Goal: Communication & Community: Answer question/provide support

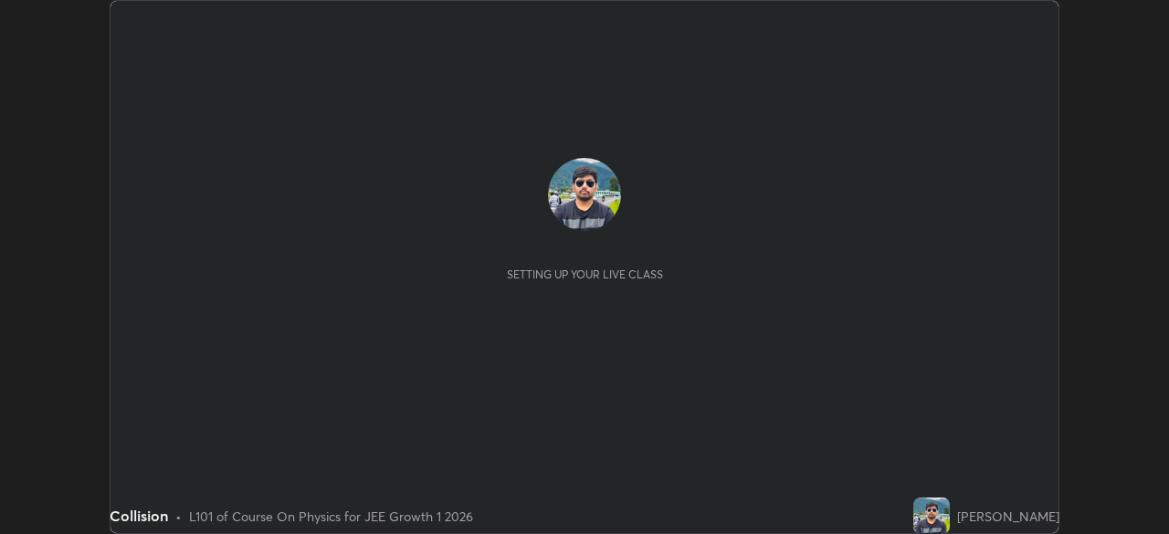
scroll to position [534, 1169]
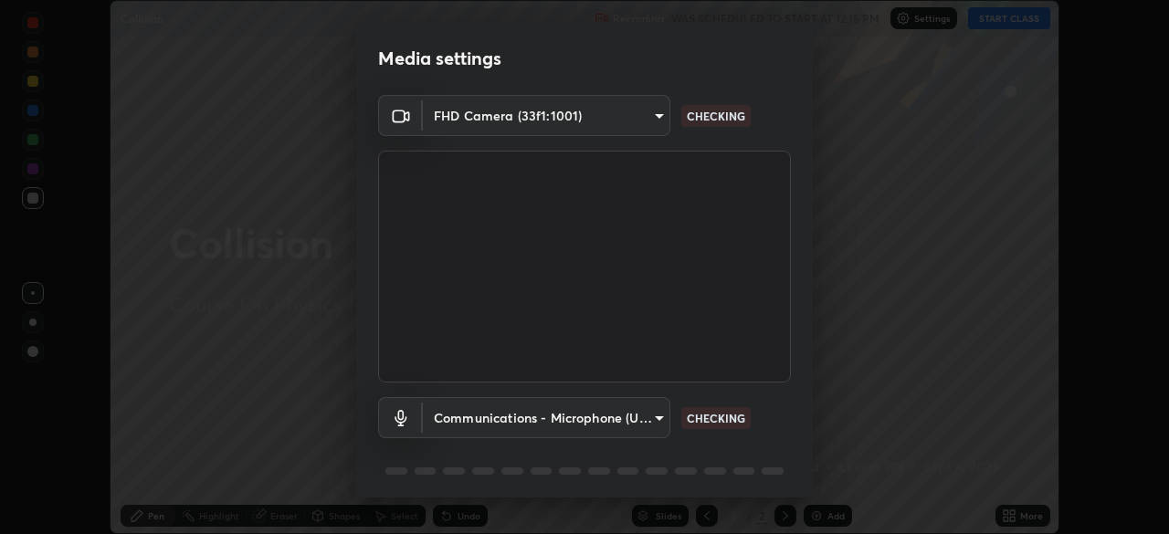
type input "018017b825b3515e02722570a61a3b5b1dab29f1d1448a28d0780849933fc4ef"
type input "communications"
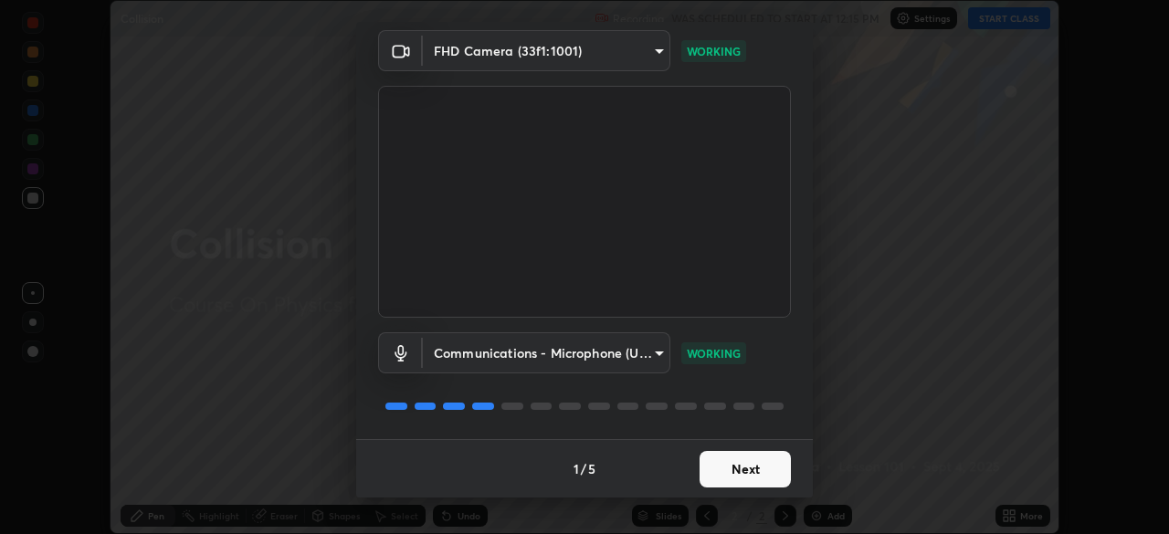
click at [737, 469] on button "Next" at bounding box center [744, 469] width 91 height 37
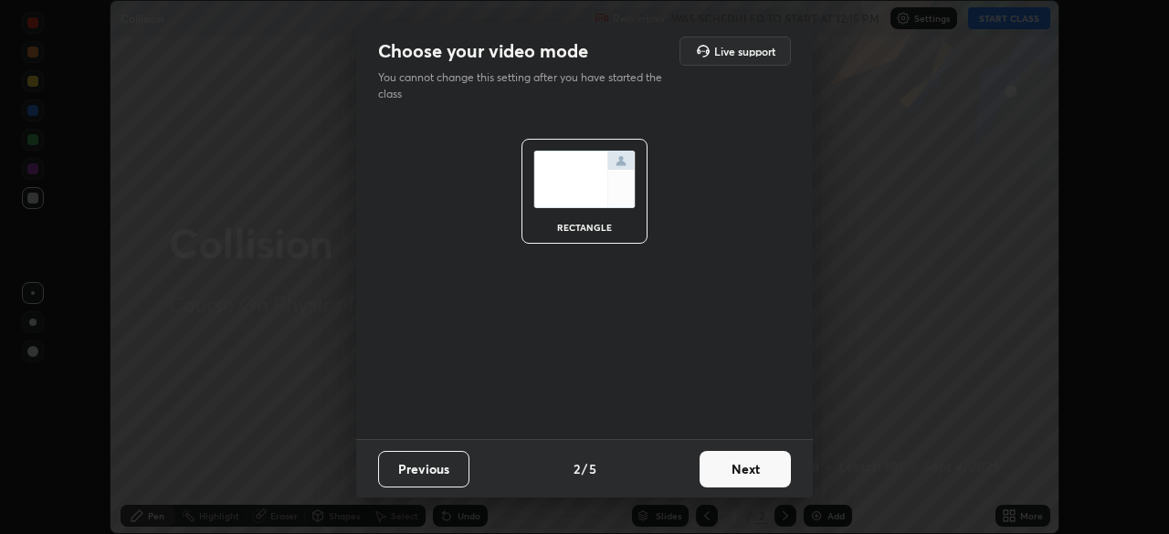
click at [740, 473] on button "Next" at bounding box center [744, 469] width 91 height 37
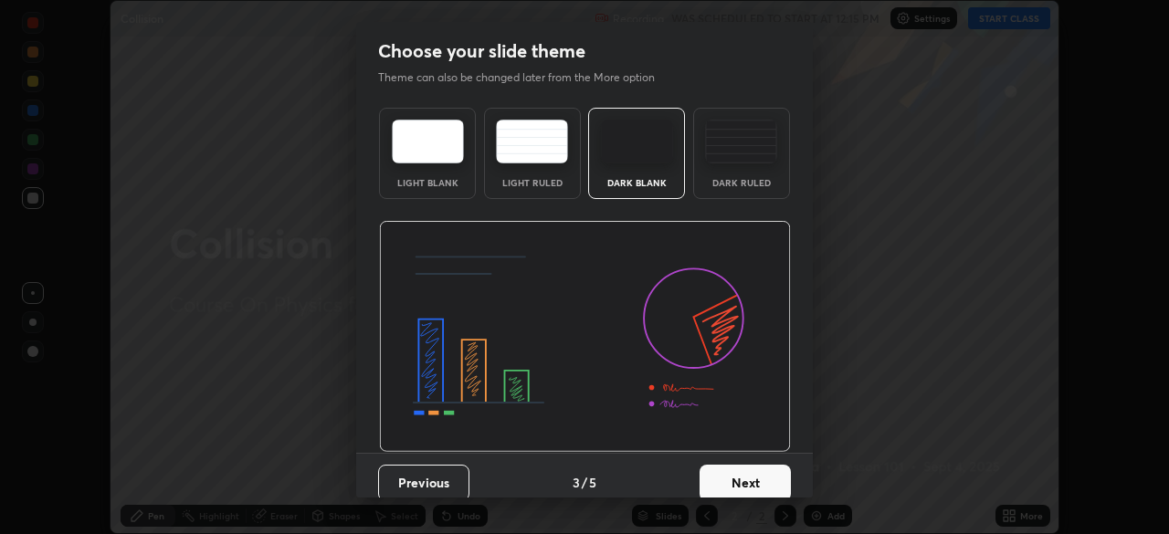
click at [733, 479] on button "Next" at bounding box center [744, 483] width 91 height 37
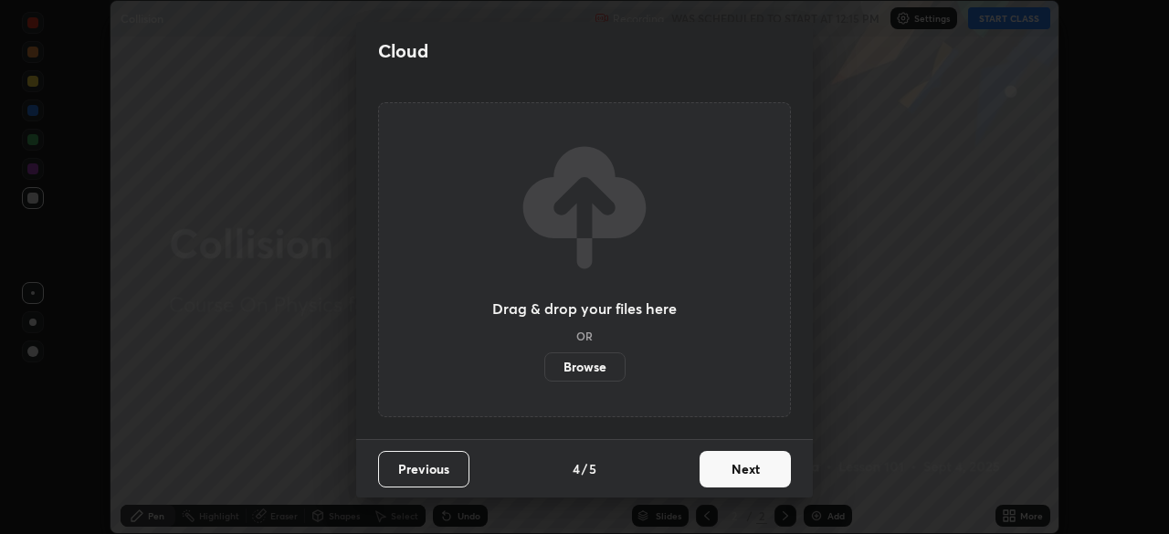
click at [714, 472] on button "Next" at bounding box center [744, 469] width 91 height 37
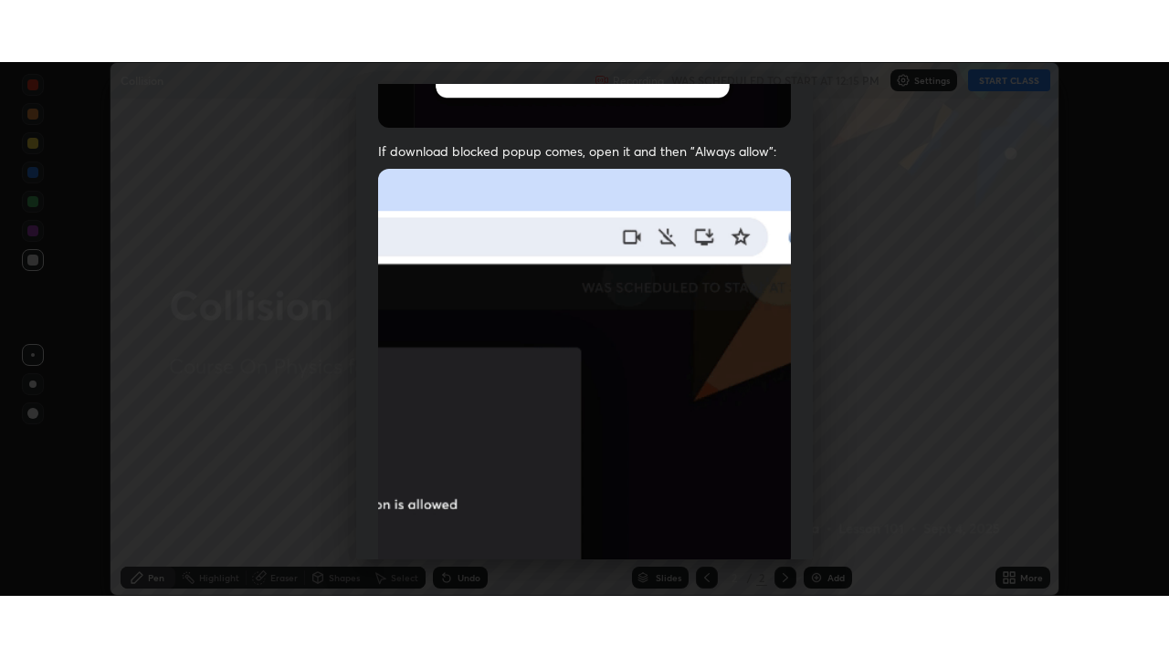
scroll to position [437, 0]
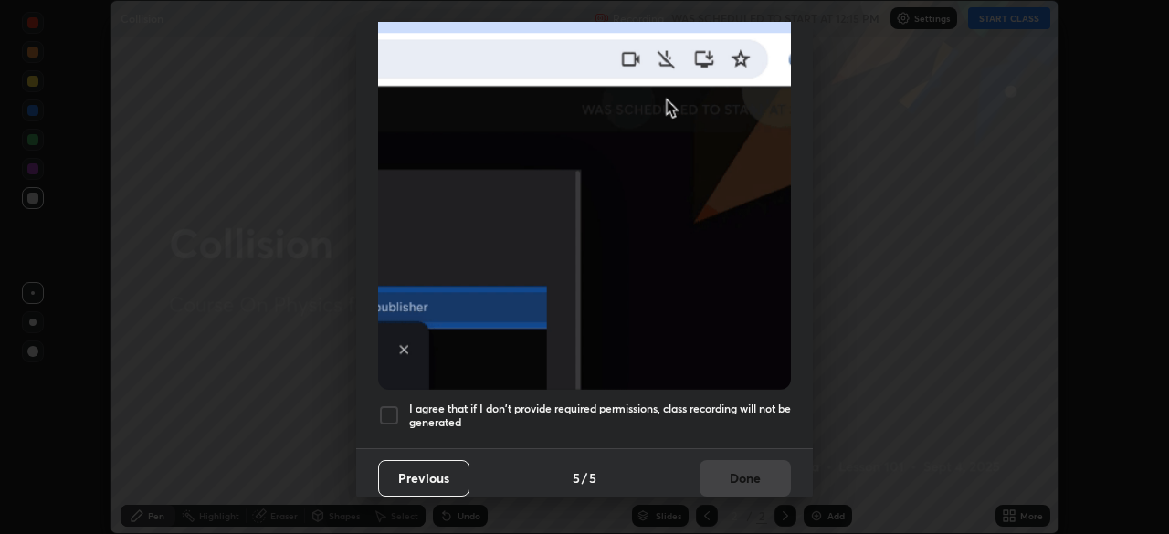
click at [393, 407] on div at bounding box center [389, 415] width 22 height 22
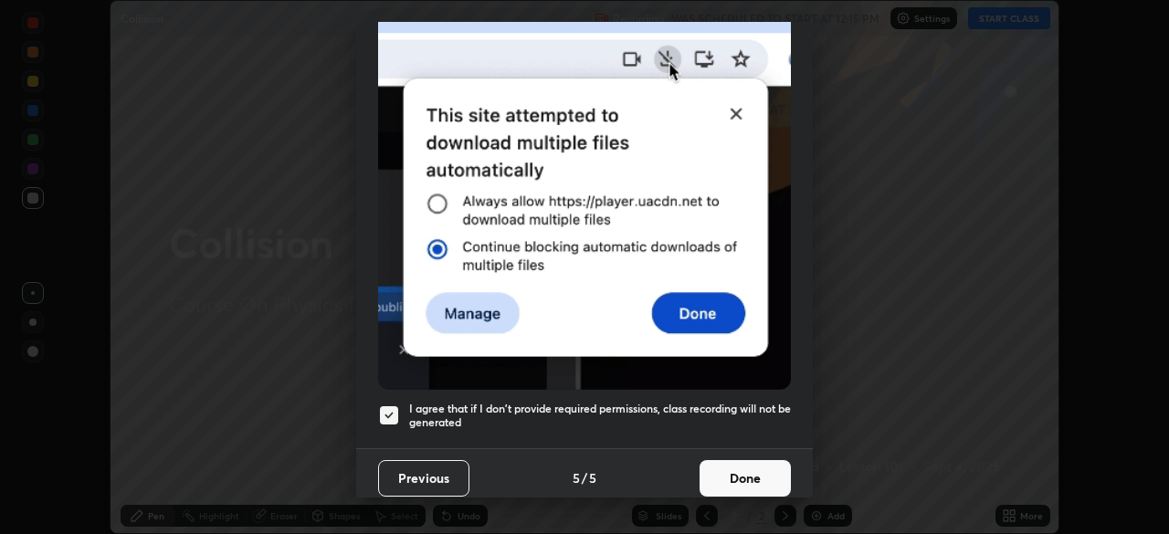
click at [736, 476] on button "Done" at bounding box center [744, 478] width 91 height 37
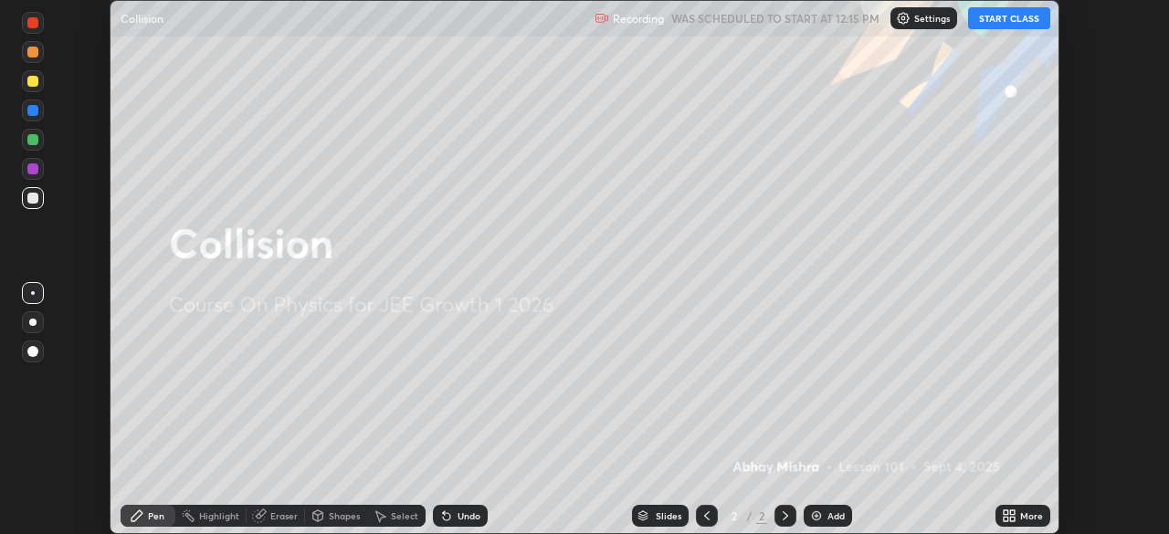
click at [1010, 17] on button "START CLASS" at bounding box center [1009, 18] width 82 height 22
click at [1033, 515] on div "More" at bounding box center [1031, 515] width 23 height 9
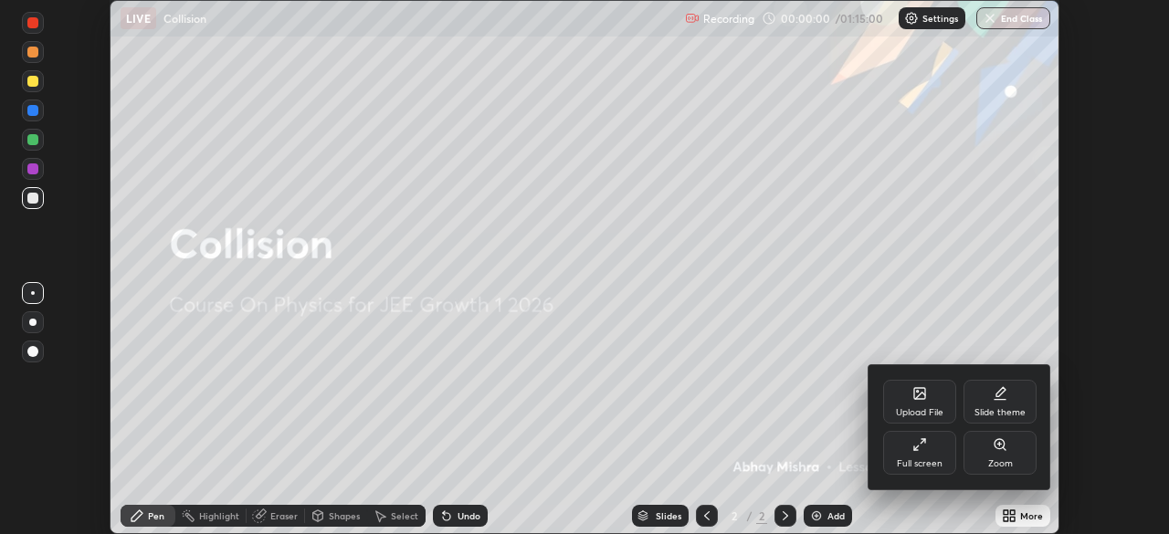
click at [931, 449] on div "Full screen" at bounding box center [919, 453] width 73 height 44
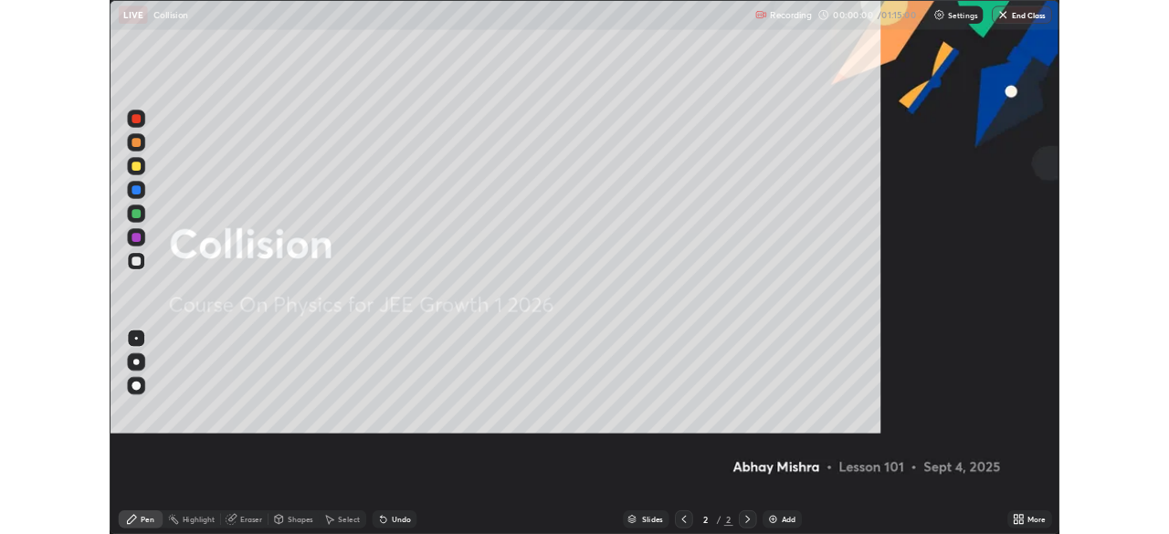
scroll to position [657, 1169]
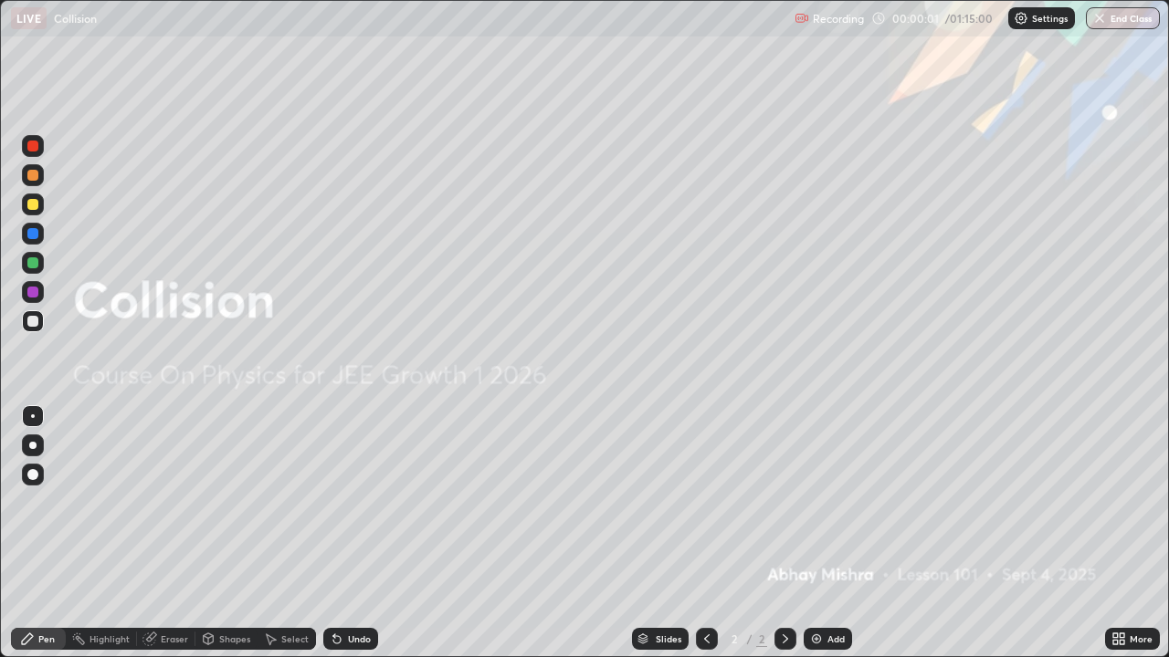
click at [832, 533] on div "Add" at bounding box center [835, 639] width 17 height 9
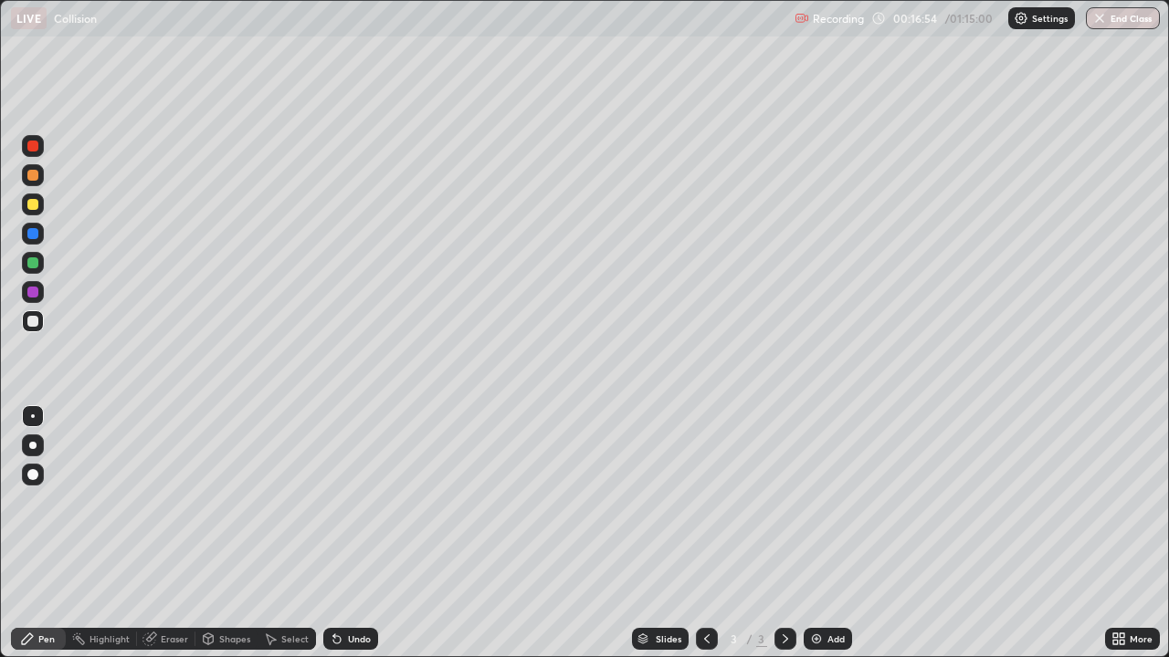
click at [344, 533] on div "Undo" at bounding box center [350, 639] width 55 height 22
click at [335, 533] on icon at bounding box center [336, 639] width 7 height 7
click at [336, 533] on icon at bounding box center [336, 639] width 7 height 7
click at [333, 533] on icon at bounding box center [334, 636] width 2 height 2
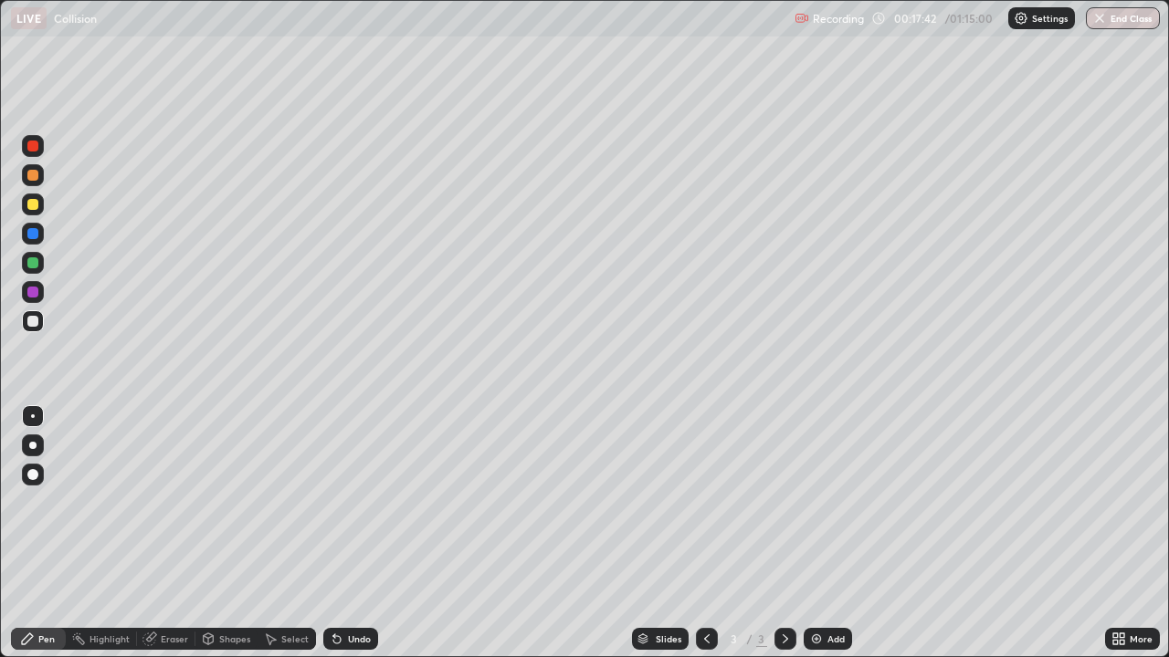
click at [333, 533] on icon at bounding box center [334, 636] width 2 height 2
click at [336, 533] on icon at bounding box center [337, 639] width 15 height 15
click at [333, 533] on icon at bounding box center [334, 636] width 2 height 2
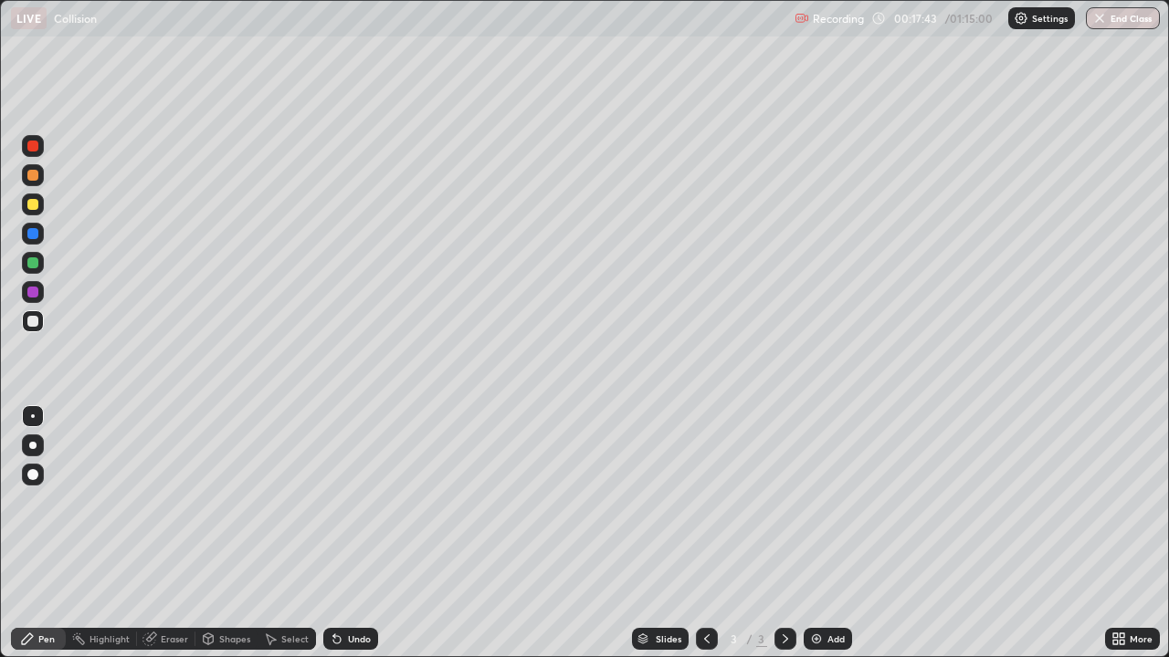
click at [333, 533] on icon at bounding box center [334, 636] width 2 height 2
click at [162, 533] on div "Eraser" at bounding box center [166, 639] width 58 height 22
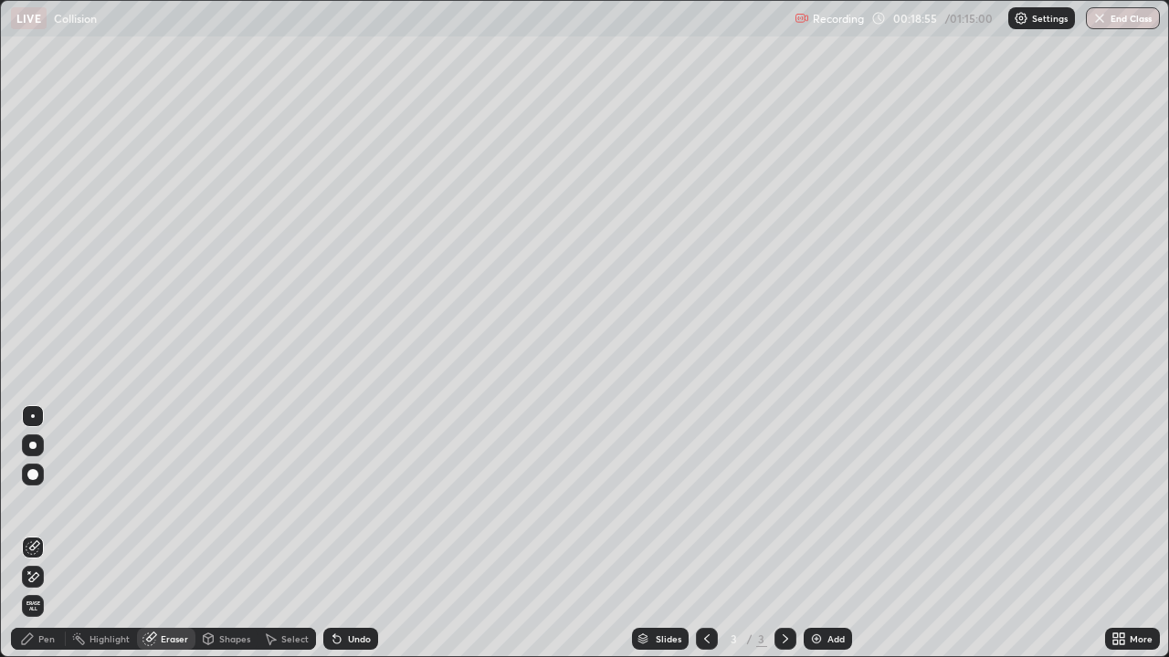
click at [52, 533] on div "Pen" at bounding box center [46, 639] width 16 height 9
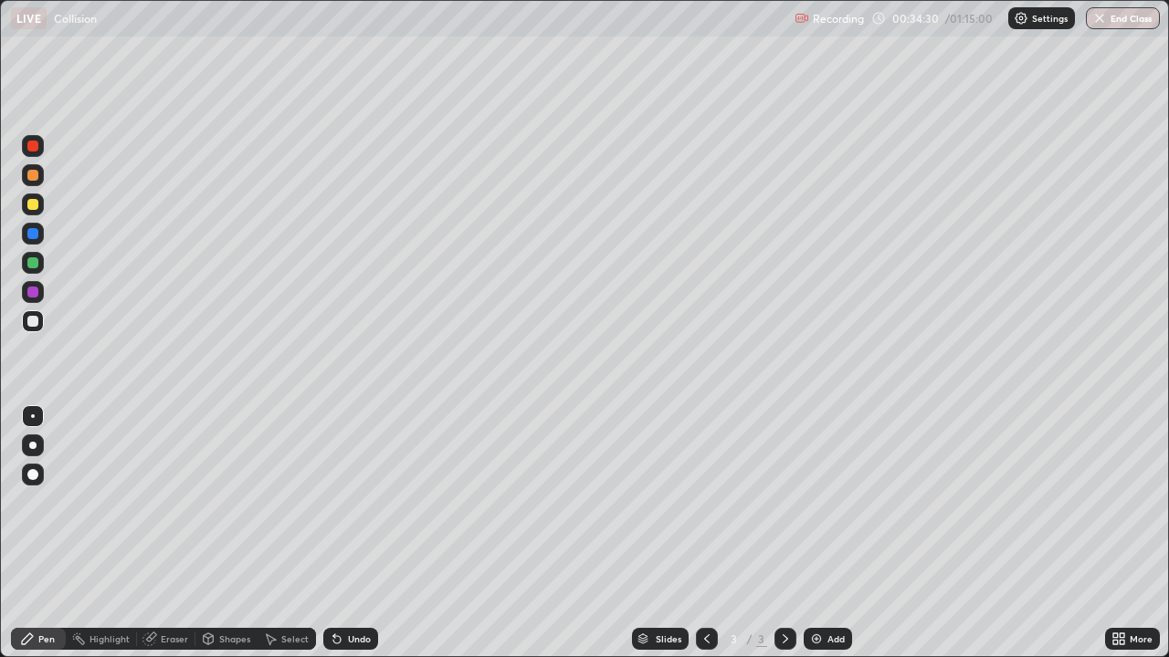
click at [827, 533] on div "Add" at bounding box center [835, 639] width 17 height 9
click at [350, 533] on div "Undo" at bounding box center [359, 639] width 23 height 9
click at [354, 533] on div "Undo" at bounding box center [350, 639] width 55 height 22
click at [824, 533] on div "Add" at bounding box center [827, 639] width 48 height 22
click at [353, 533] on div "Undo" at bounding box center [359, 639] width 23 height 9
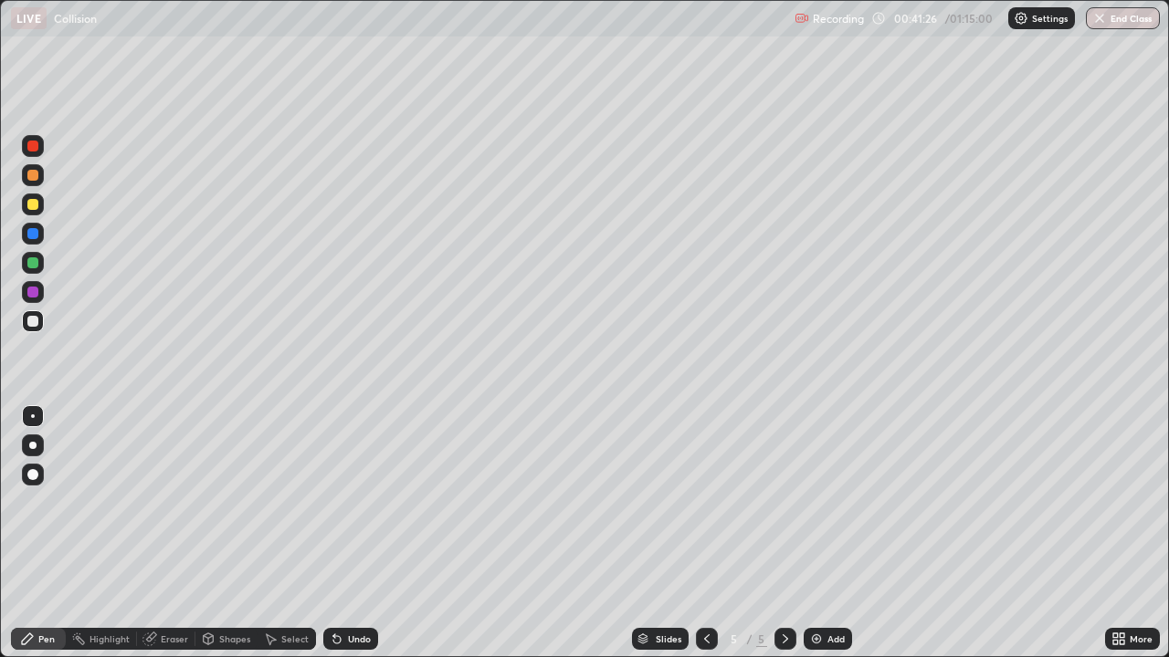
click at [147, 533] on icon at bounding box center [149, 640] width 12 height 12
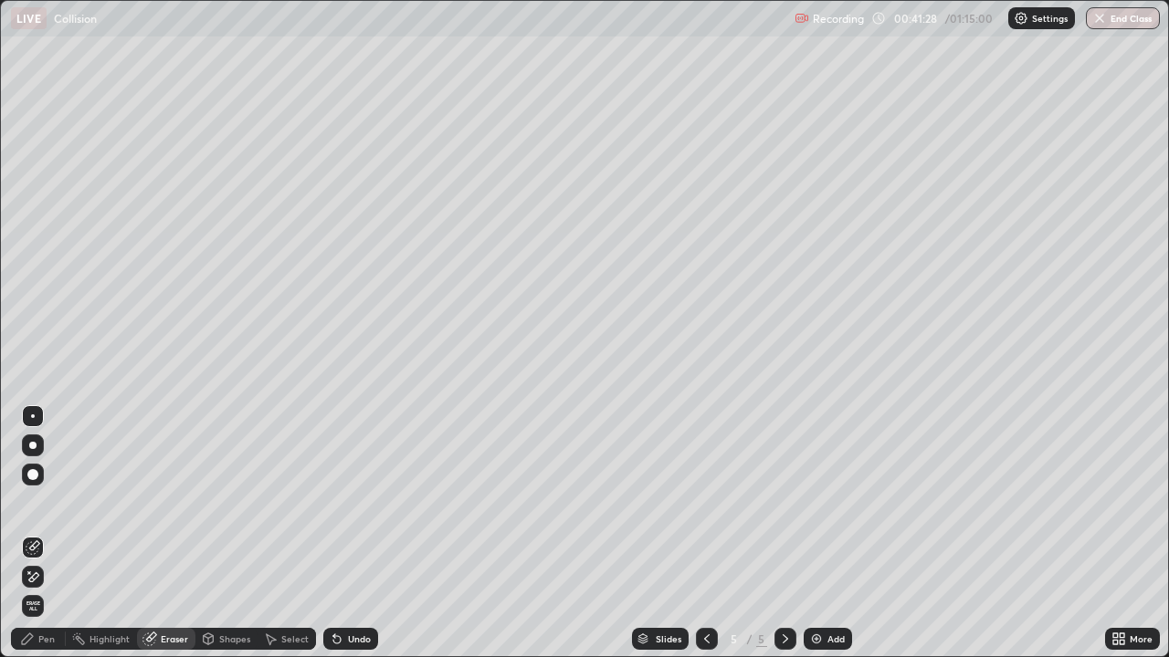
click at [41, 533] on div "Pen" at bounding box center [38, 639] width 55 height 22
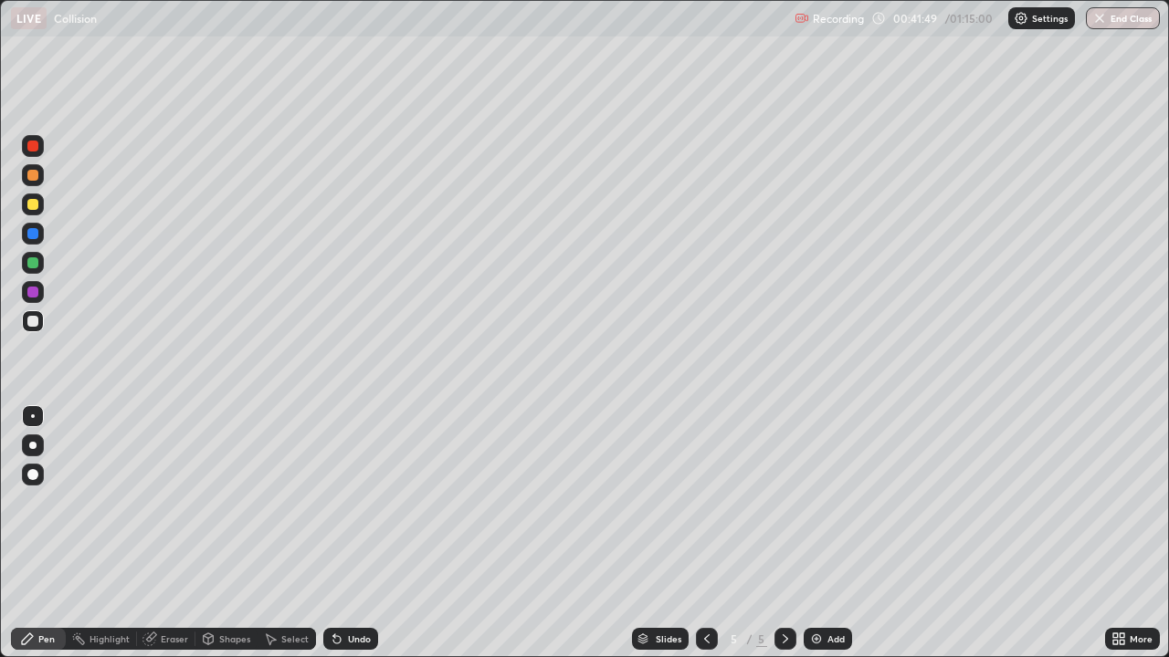
click at [344, 533] on div "Undo" at bounding box center [350, 639] width 55 height 22
click at [35, 207] on div at bounding box center [32, 204] width 11 height 11
click at [360, 533] on div "Undo" at bounding box center [347, 639] width 62 height 37
click at [348, 533] on div "Undo" at bounding box center [359, 639] width 23 height 9
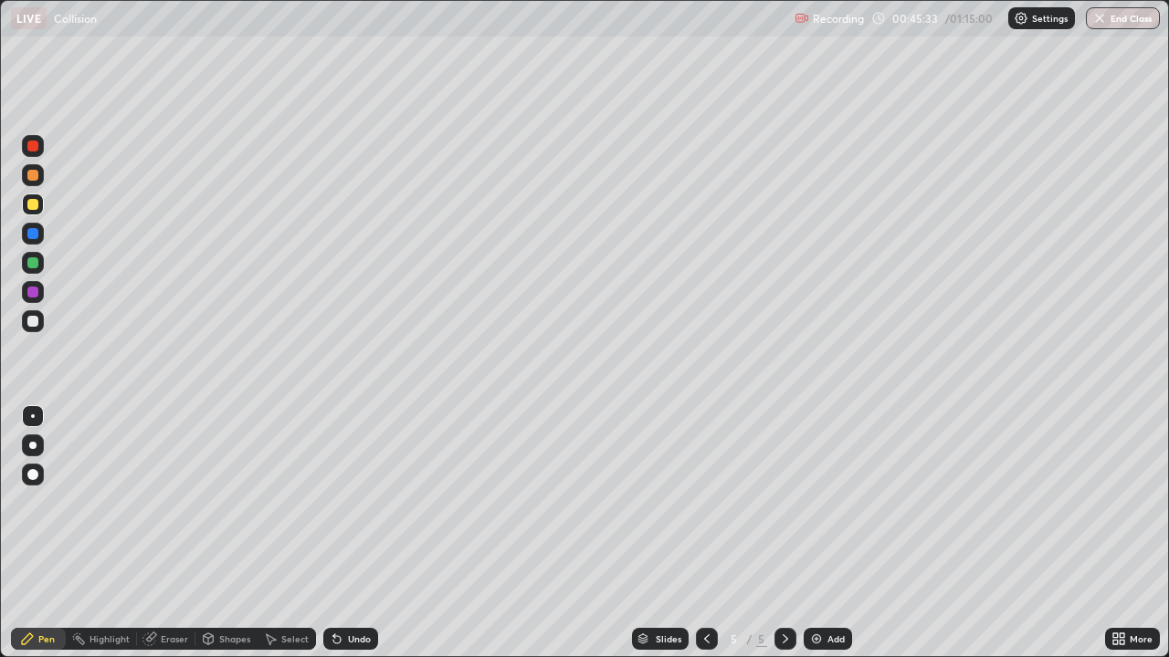
click at [342, 533] on div "Undo" at bounding box center [350, 639] width 55 height 22
click at [281, 533] on div "Select" at bounding box center [294, 639] width 27 height 9
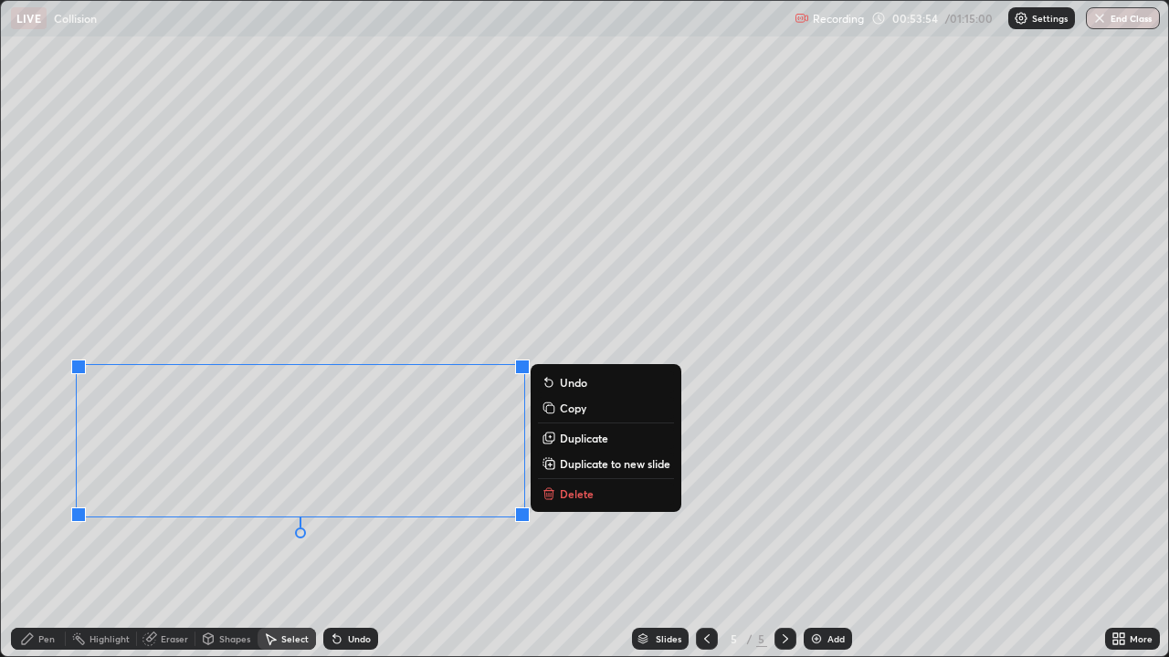
click at [569, 414] on p "Copy" at bounding box center [573, 408] width 26 height 15
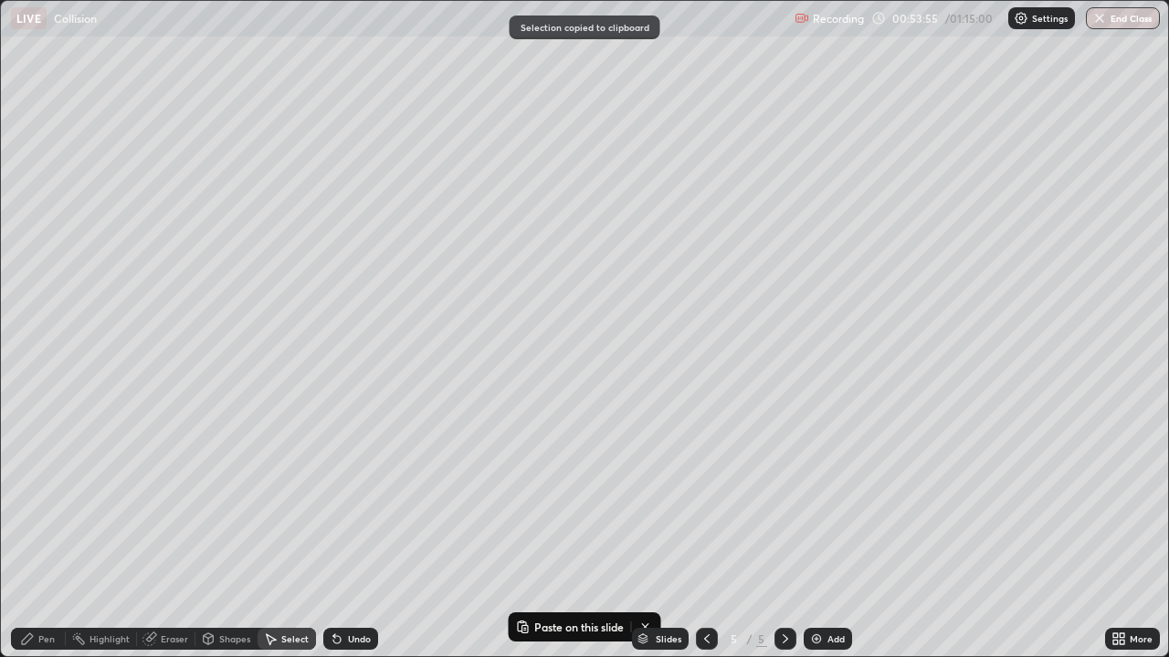
click at [819, 533] on img at bounding box center [816, 639] width 15 height 15
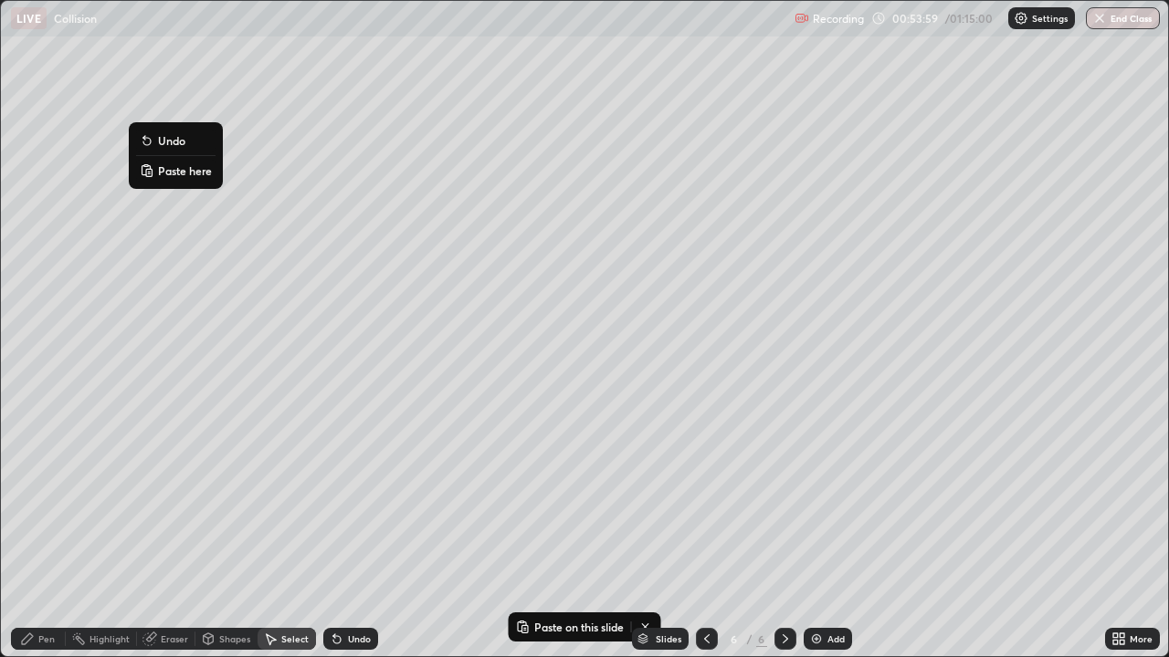
click at [175, 173] on p "Paste here" at bounding box center [185, 170] width 54 height 15
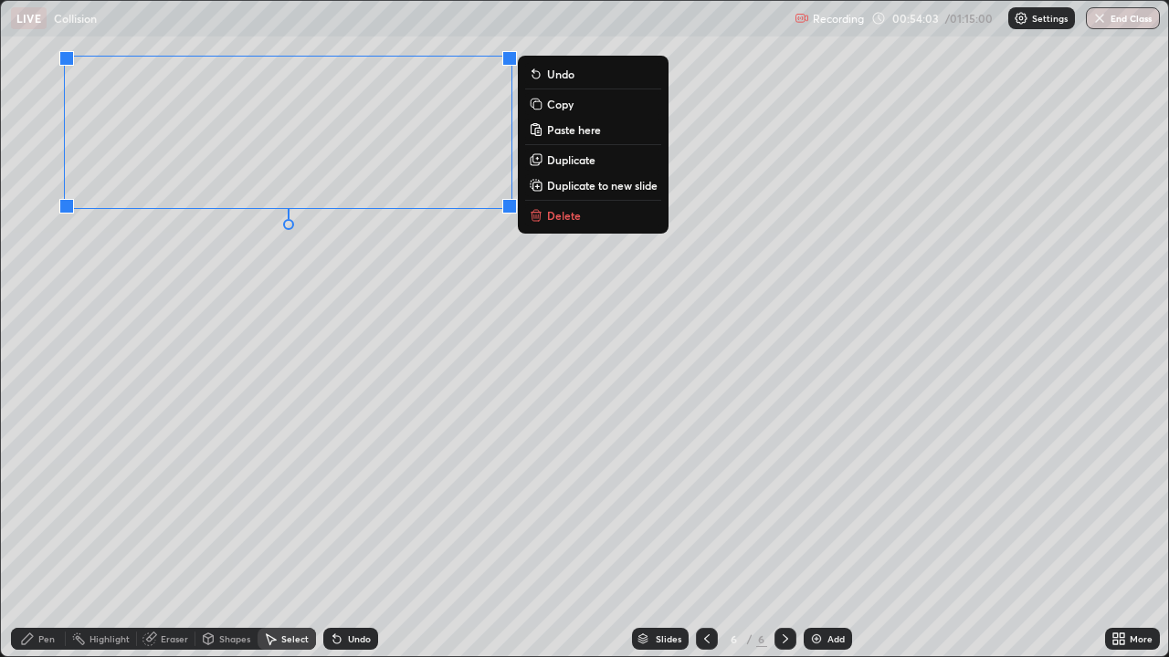
click at [704, 533] on icon at bounding box center [706, 639] width 5 height 9
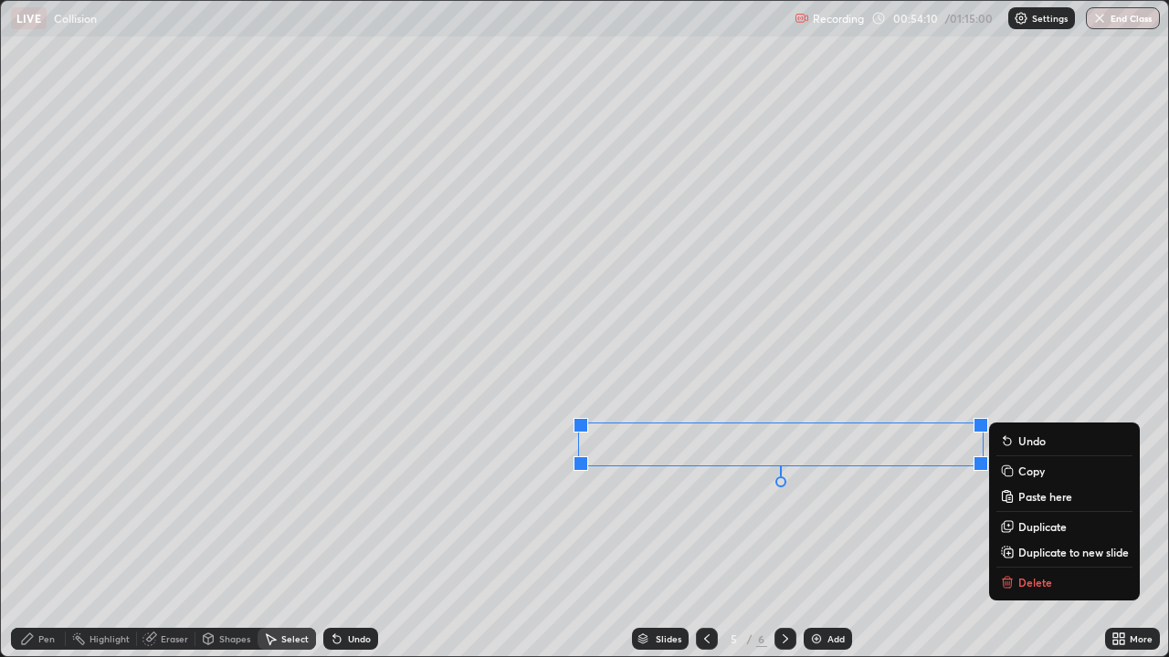
click at [1021, 471] on p "Copy" at bounding box center [1031, 471] width 26 height 15
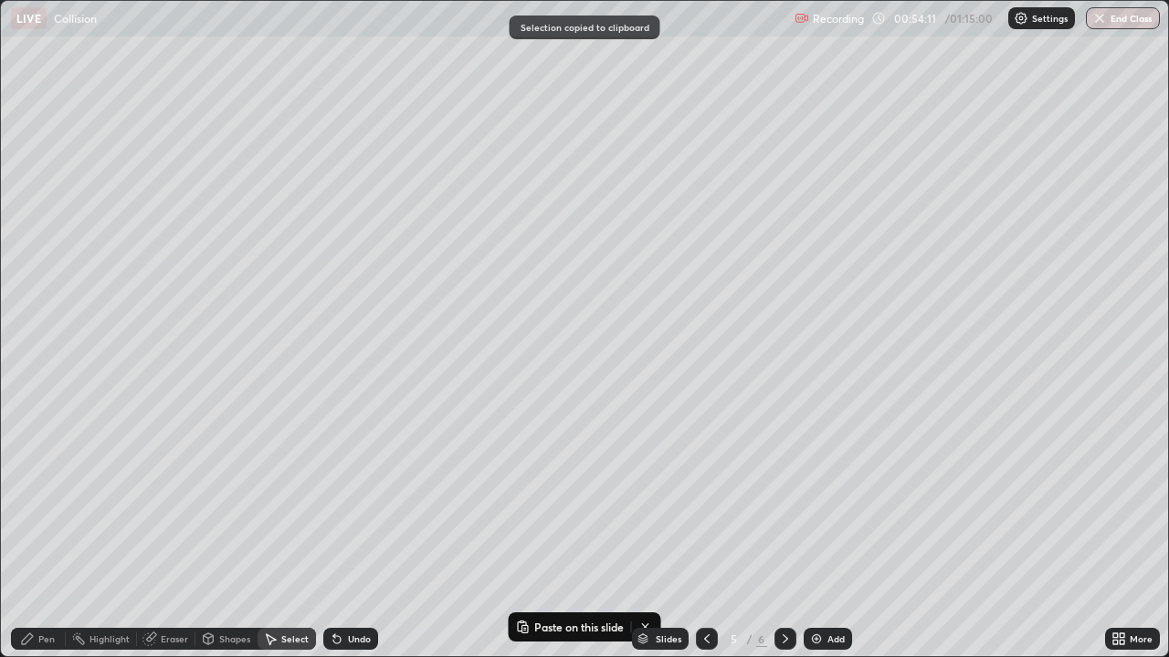
click at [783, 533] on icon at bounding box center [785, 639] width 15 height 15
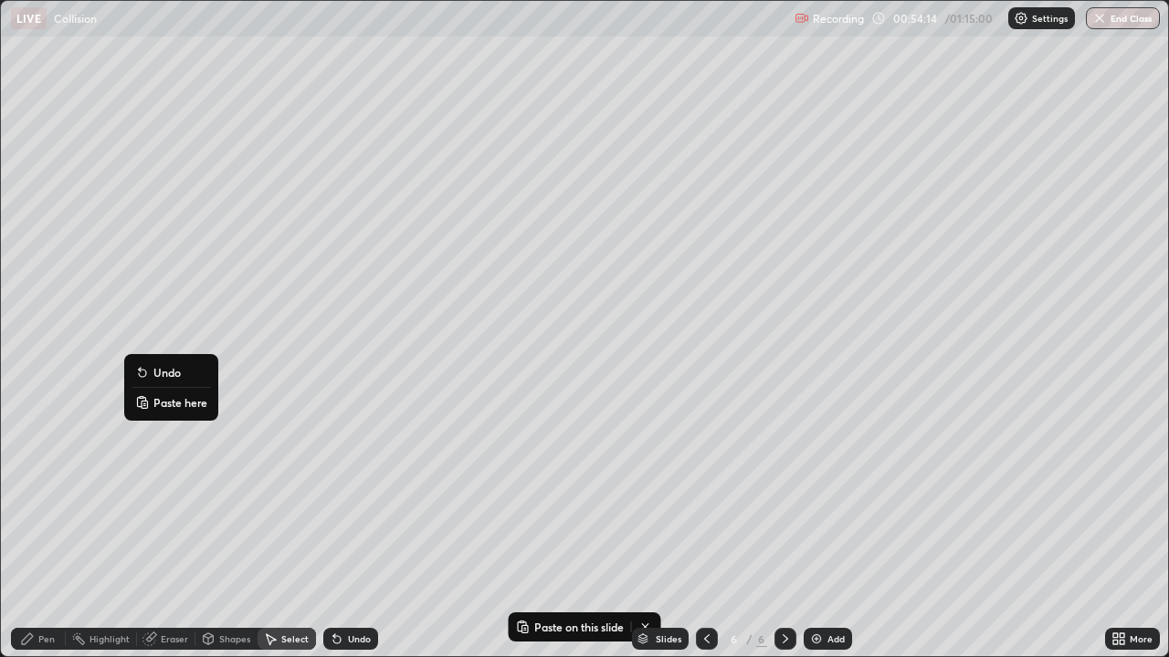
click at [163, 405] on p "Paste here" at bounding box center [180, 402] width 54 height 15
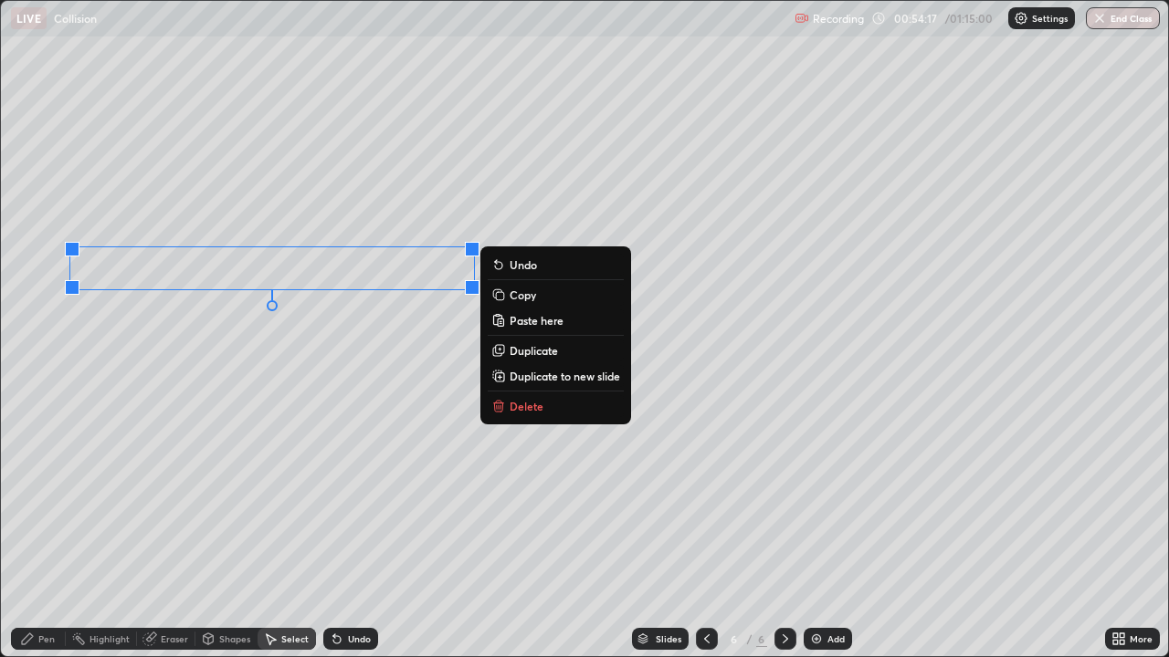
click at [26, 533] on icon at bounding box center [27, 639] width 11 height 11
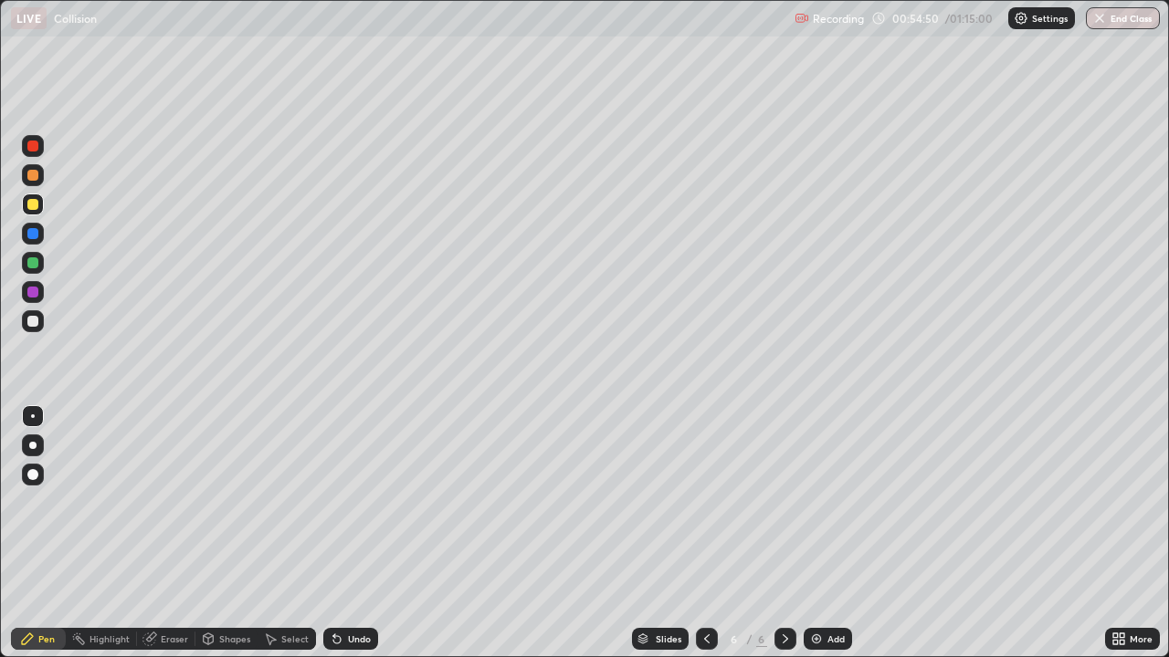
click at [35, 326] on div at bounding box center [32, 321] width 11 height 11
click at [0, 5] on div "LIVE Collision Recording 00:54:55 / 01:15:00 Settings End Class" at bounding box center [584, 18] width 1169 height 37
click at [341, 533] on div "Undo" at bounding box center [350, 639] width 55 height 22
click at [335, 533] on icon at bounding box center [336, 639] width 7 height 7
click at [341, 533] on div "Undo" at bounding box center [347, 639] width 62 height 37
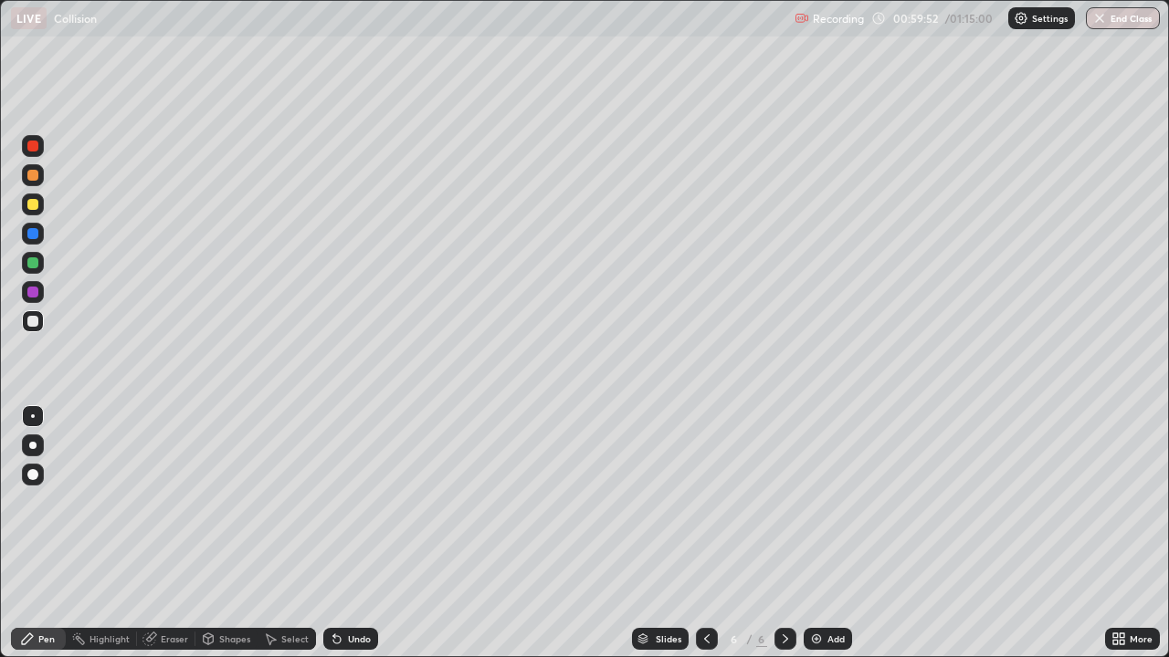
click at [705, 533] on icon at bounding box center [706, 639] width 15 height 15
click at [783, 533] on icon at bounding box center [785, 639] width 15 height 15
click at [1129, 23] on button "End Class" at bounding box center [1123, 18] width 74 height 22
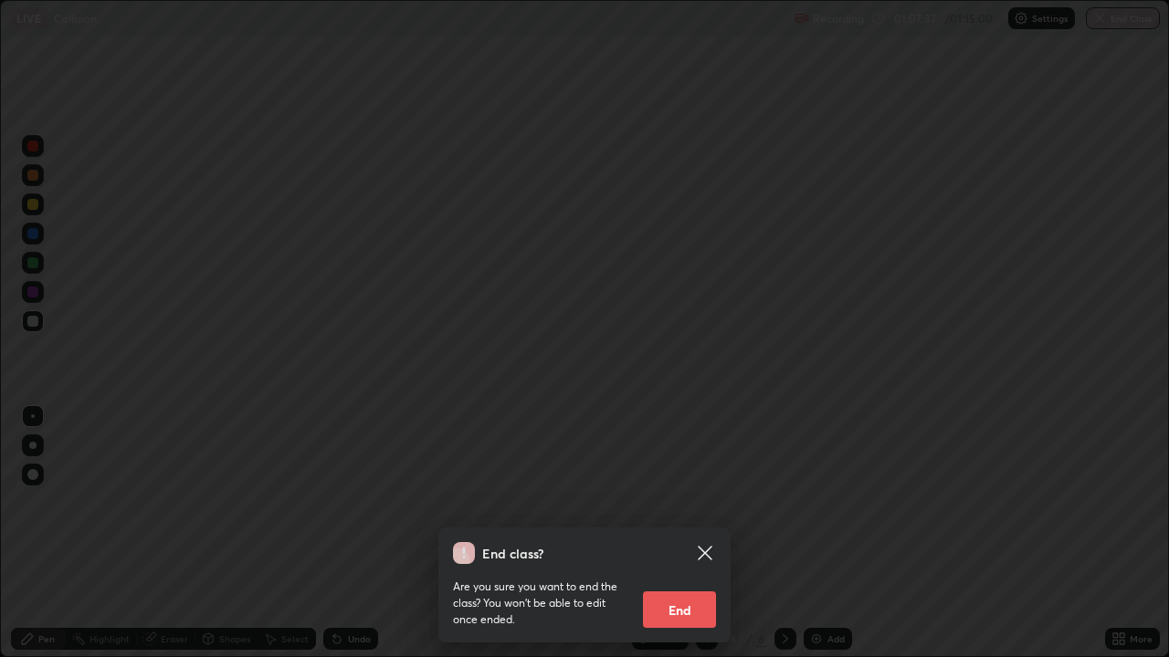
click at [690, 533] on button "End" at bounding box center [679, 610] width 73 height 37
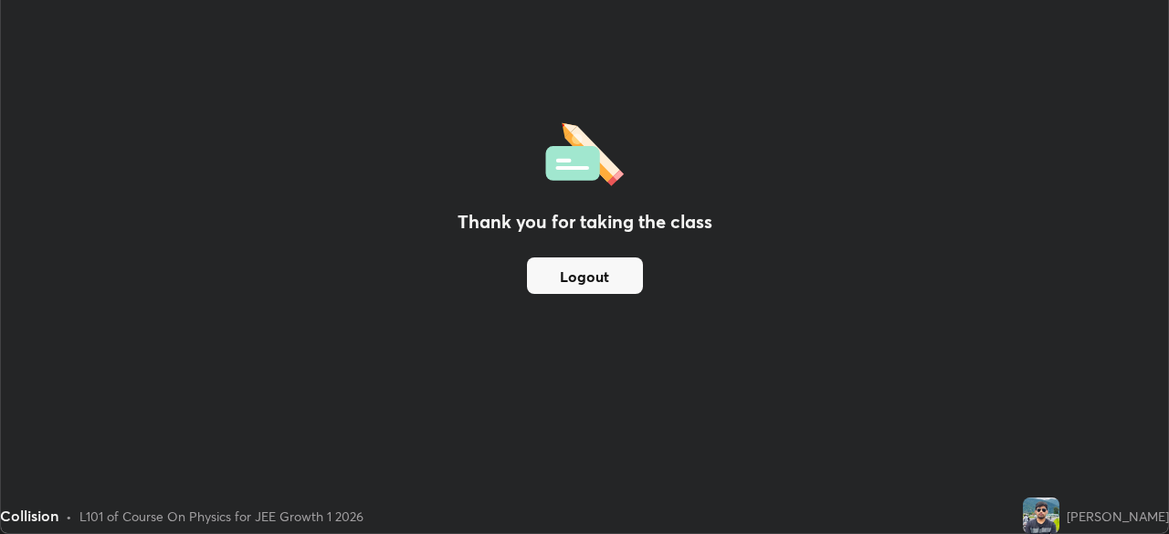
scroll to position [90773, 90138]
